Goal: Transaction & Acquisition: Purchase product/service

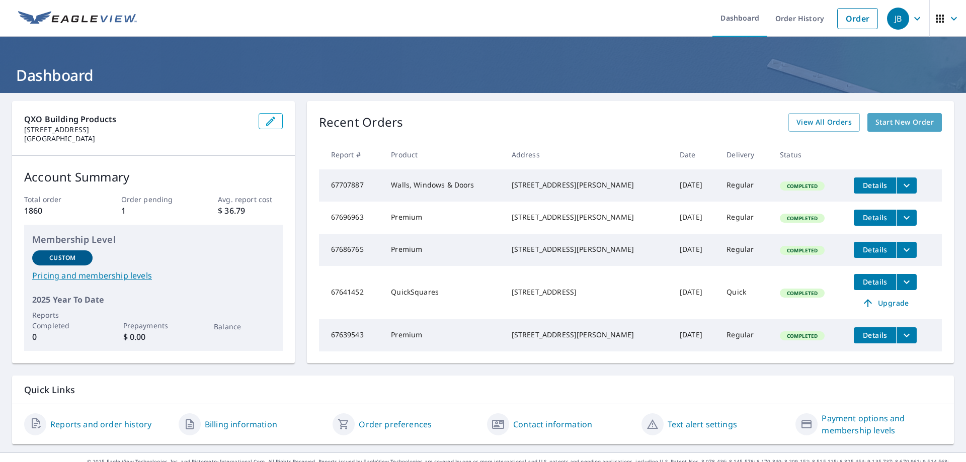
click at [879, 124] on span "Start New Order" at bounding box center [905, 122] width 58 height 13
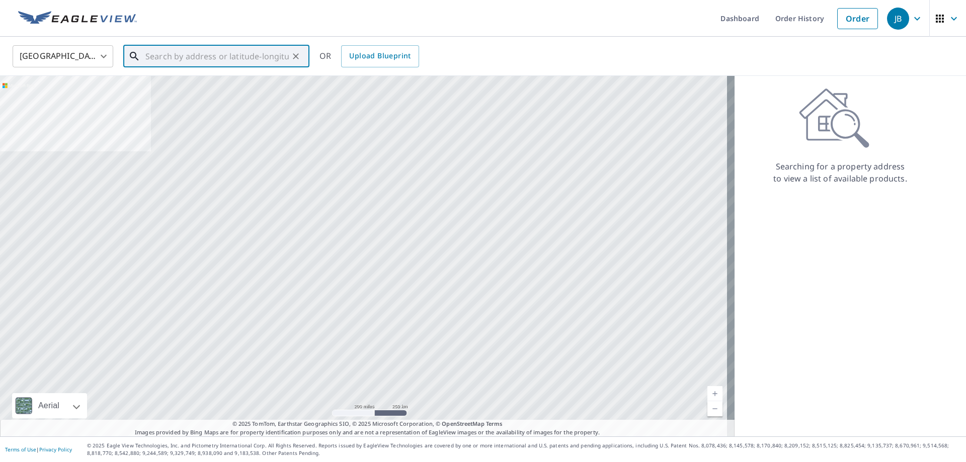
click at [175, 59] on input "text" at bounding box center [216, 56] width 143 height 28
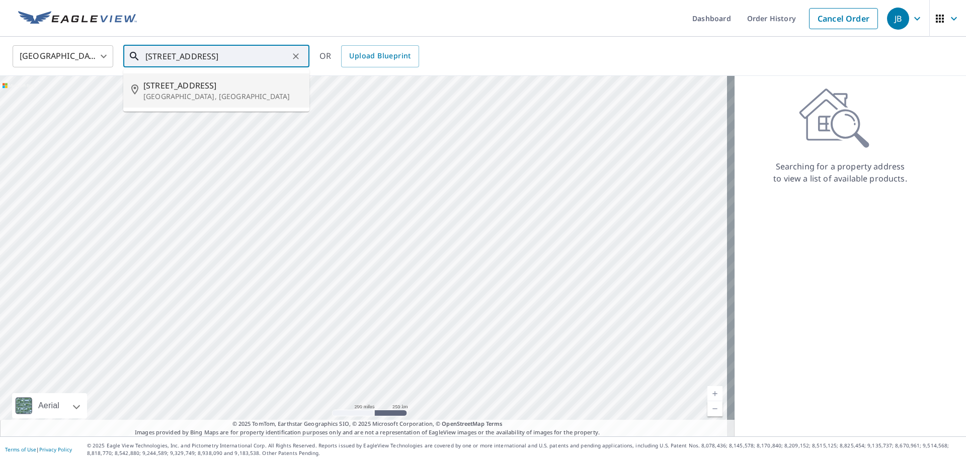
click at [167, 92] on p "[GEOGRAPHIC_DATA], [GEOGRAPHIC_DATA]" at bounding box center [222, 97] width 158 height 10
type input "[STREET_ADDRESS]"
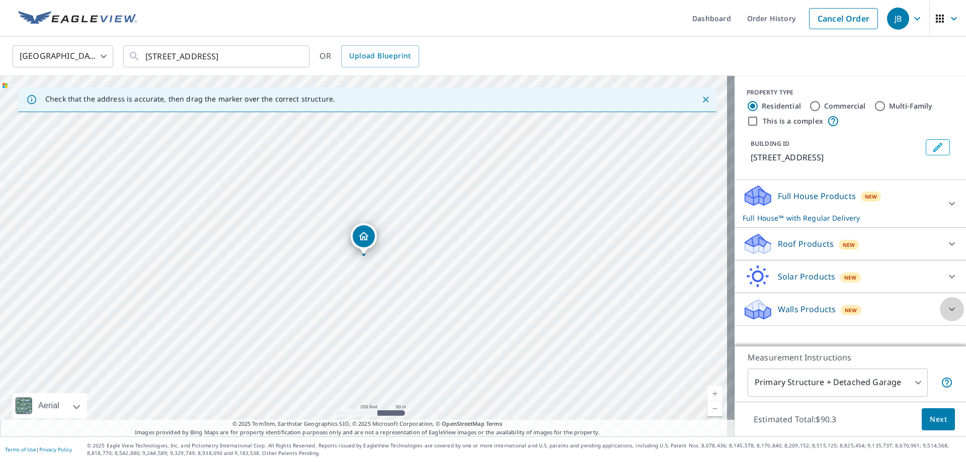
click at [949, 310] on icon at bounding box center [952, 310] width 6 height 4
click at [743, 335] on div at bounding box center [750, 335] width 15 height 13
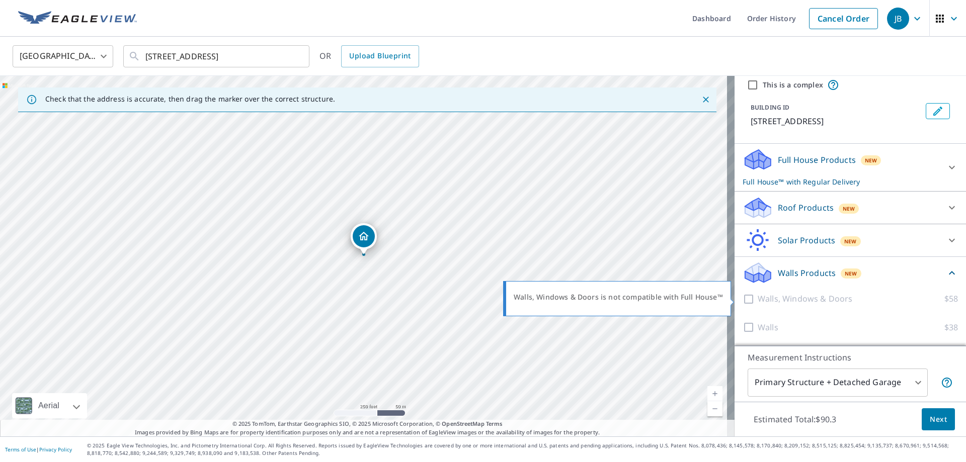
click at [743, 301] on div at bounding box center [750, 299] width 15 height 13
drag, startPoint x: 745, startPoint y: 298, endPoint x: 754, endPoint y: 287, distance: 14.3
click at [754, 287] on div "Walls, Windows & Doors $58" at bounding box center [850, 299] width 215 height 29
click at [946, 165] on icon at bounding box center [952, 168] width 12 height 12
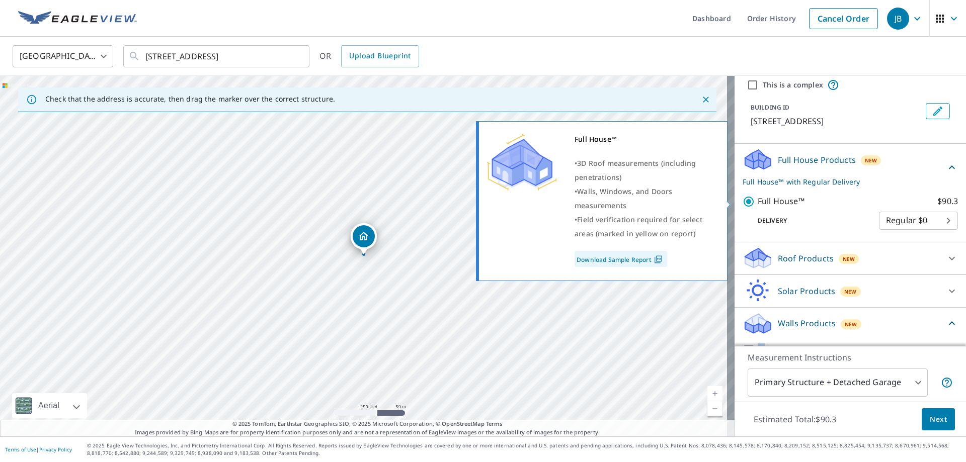
click at [743, 202] on input "Full House™ $90.3" at bounding box center [750, 202] width 15 height 12
checkbox input "false"
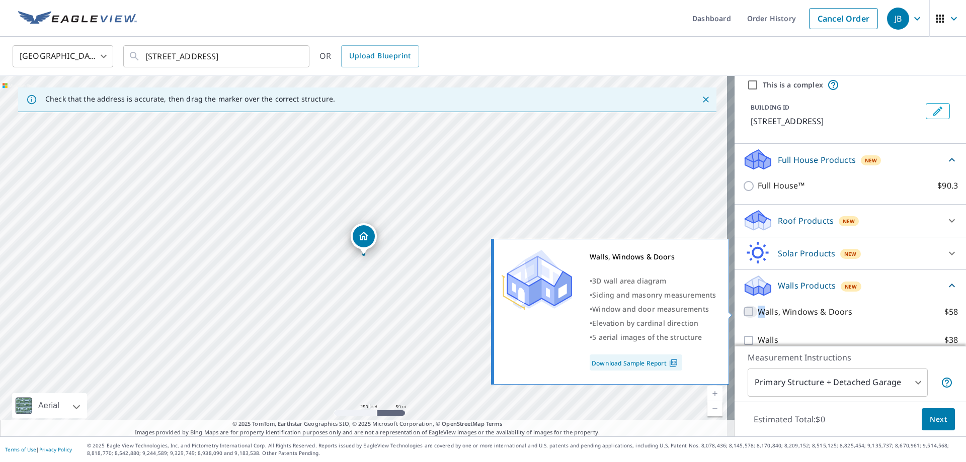
click at [743, 309] on input "Walls, Windows & Doors $58" at bounding box center [750, 312] width 15 height 12
checkbox input "true"
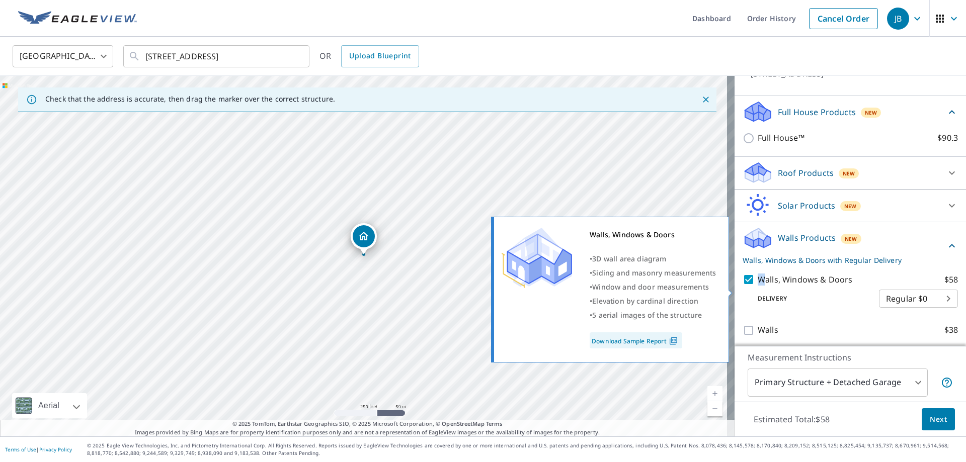
scroll to position [87, 0]
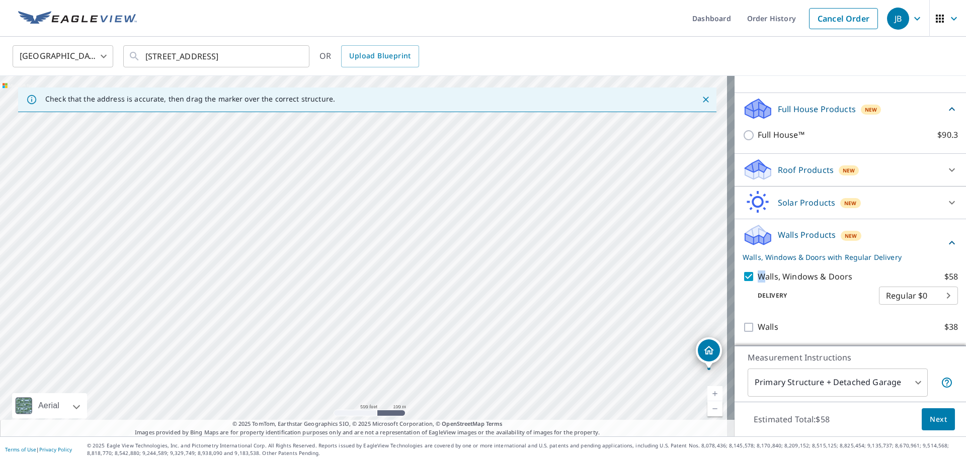
click at [930, 422] on span "Next" at bounding box center [938, 420] width 17 height 13
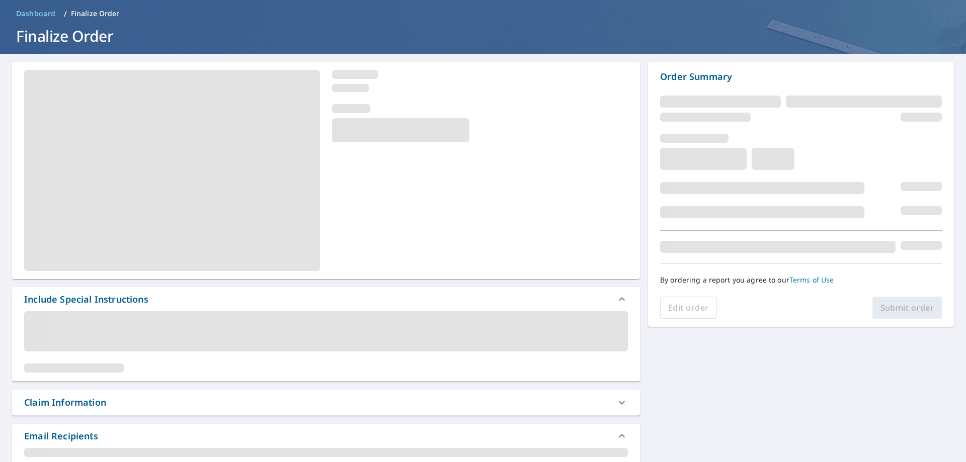
scroll to position [101, 0]
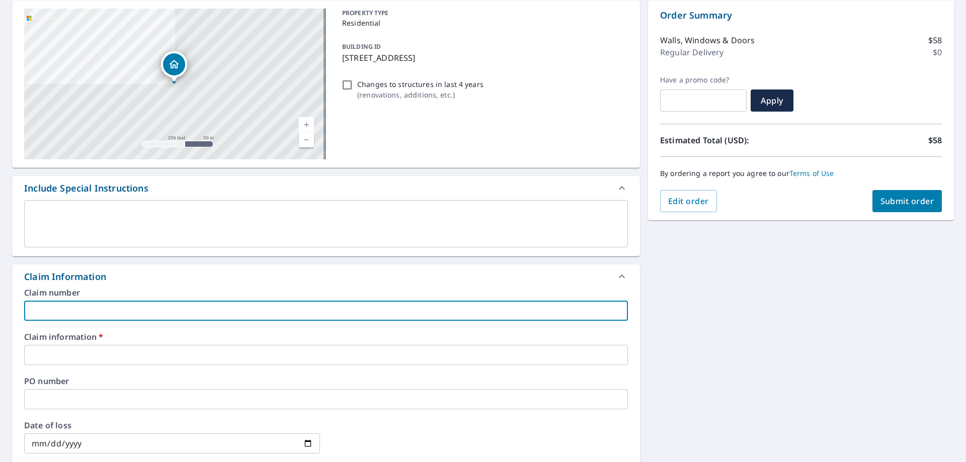
click at [169, 305] on input "text" at bounding box center [326, 311] width 604 height 20
type input "3727"
checkbox input "true"
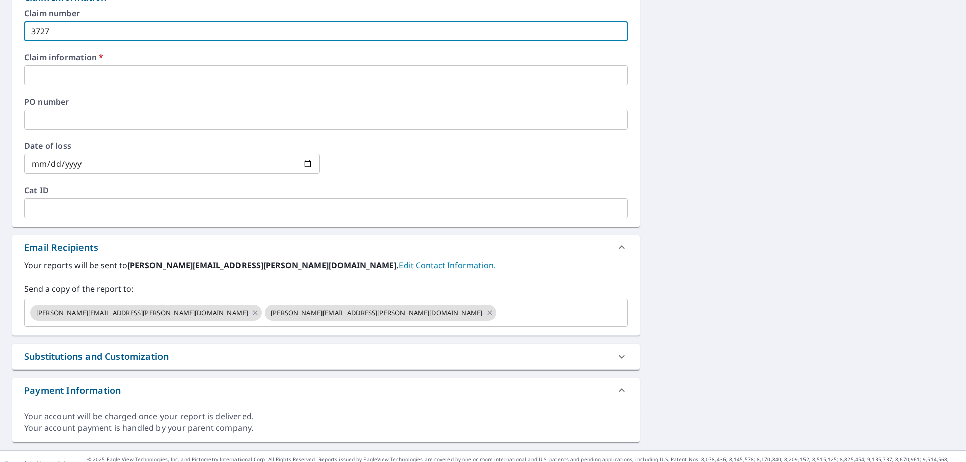
scroll to position [395, 0]
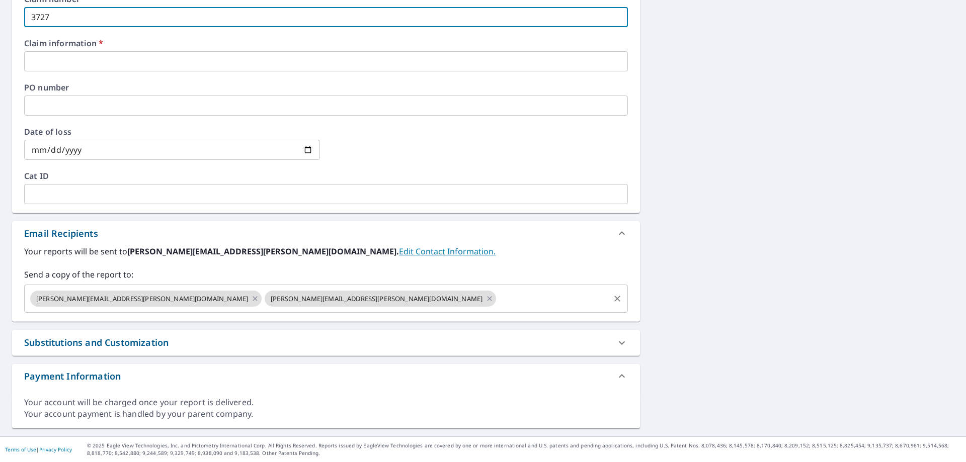
click at [498, 303] on input "text" at bounding box center [553, 298] width 111 height 19
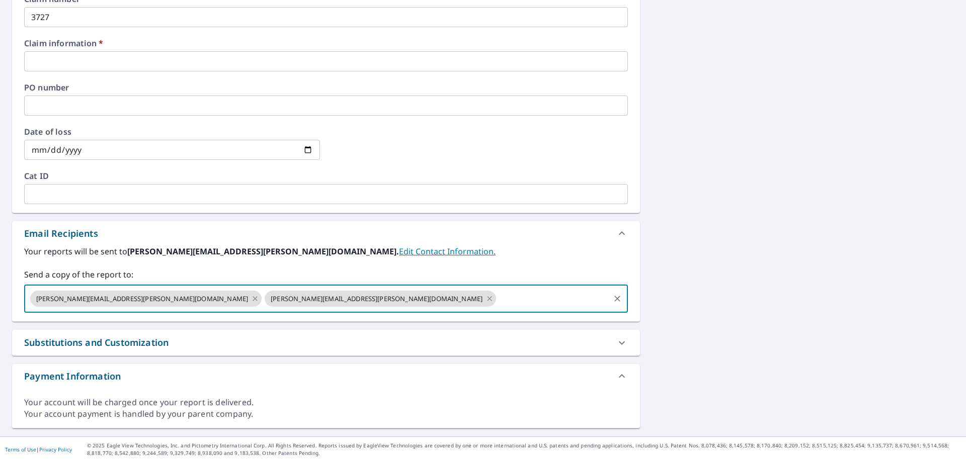
type input "[PERSON_NAME][EMAIL_ADDRESS][PERSON_NAME][DOMAIN_NAME]"
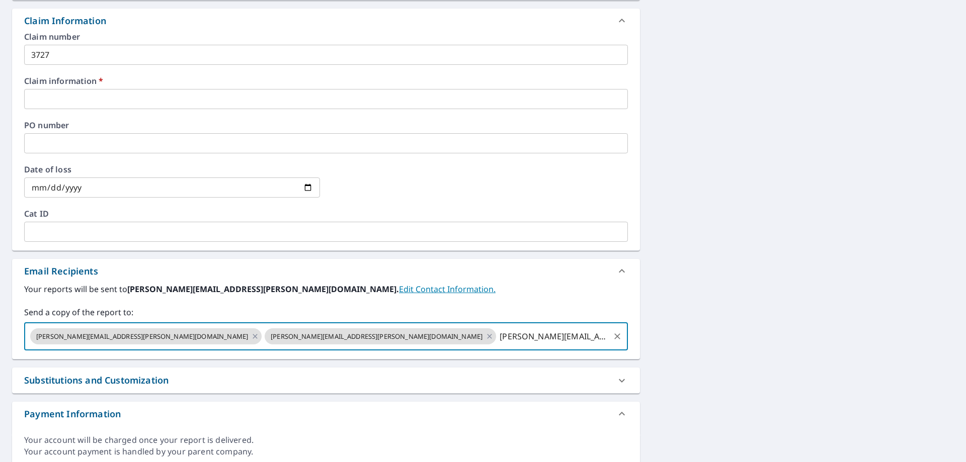
scroll to position [244, 0]
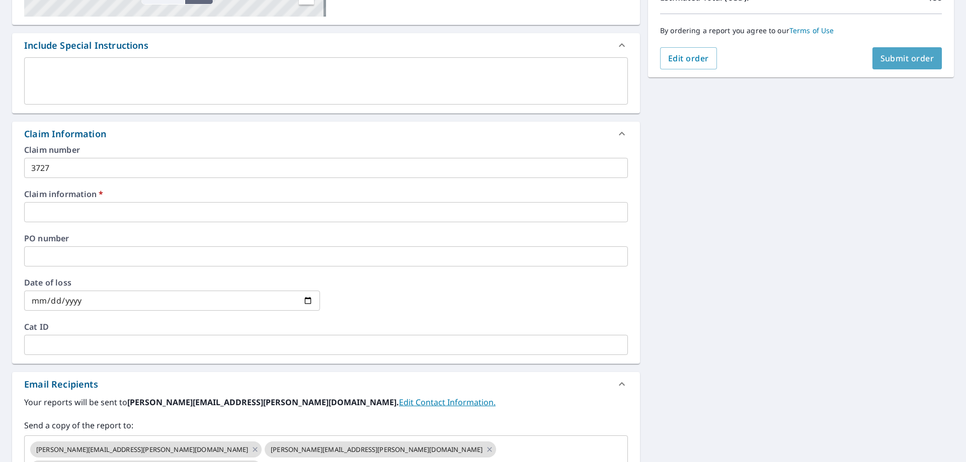
drag, startPoint x: 915, startPoint y: 54, endPoint x: 910, endPoint y: 54, distance: 5.1
click at [912, 55] on span "Submit order" at bounding box center [908, 58] width 54 height 11
checkbox input "true"
